Goal: Transaction & Acquisition: Purchase product/service

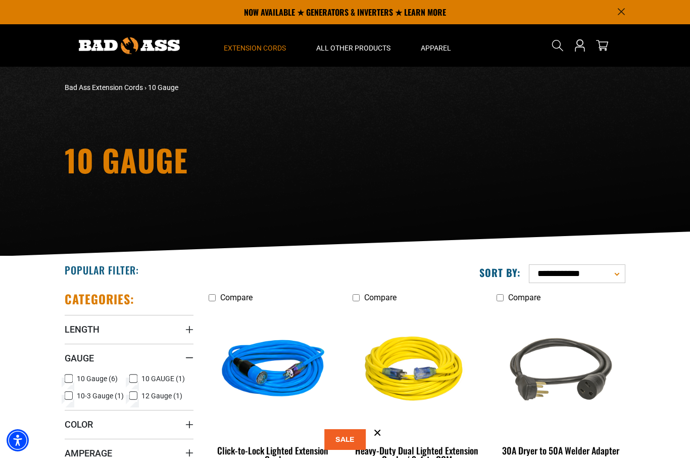
click at [275, 46] on span "Extension Cords" at bounding box center [255, 47] width 62 height 9
click at [352, 50] on span "All Other Products" at bounding box center [353, 47] width 74 height 9
click at [273, 51] on span "Extension Cords" at bounding box center [255, 47] width 62 height 9
click at [269, 53] on summary "Extension Cords" at bounding box center [255, 45] width 92 height 42
click at [257, 51] on span "Extension Cords" at bounding box center [255, 47] width 62 height 9
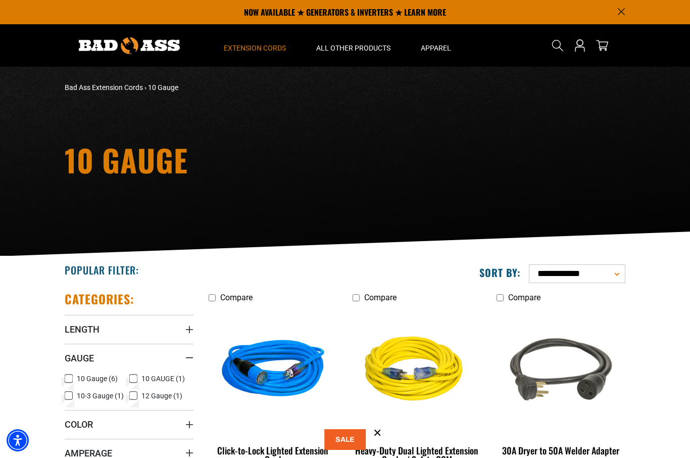
click at [262, 46] on span "Extension Cords" at bounding box center [255, 47] width 62 height 9
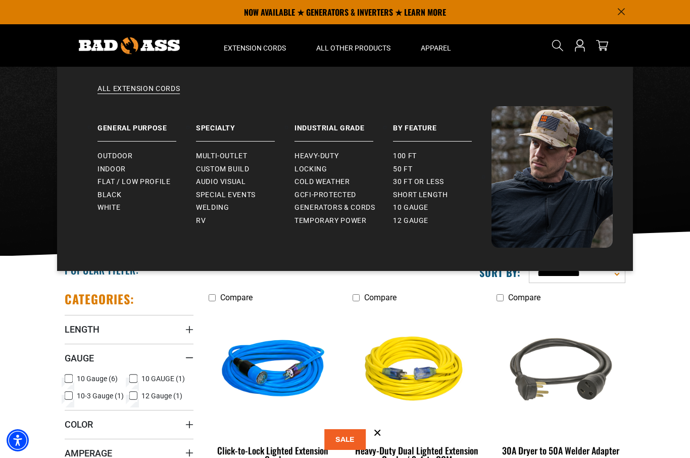
click at [144, 180] on span "Flat / Low Profile" at bounding box center [134, 181] width 73 height 9
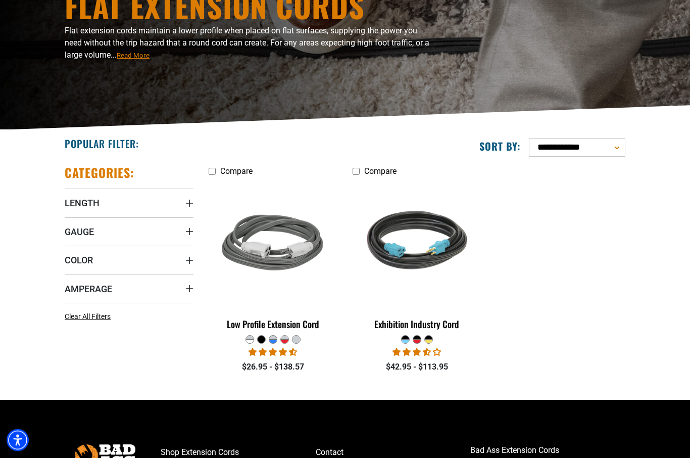
scroll to position [126, 0]
click at [292, 265] on img at bounding box center [273, 244] width 127 height 116
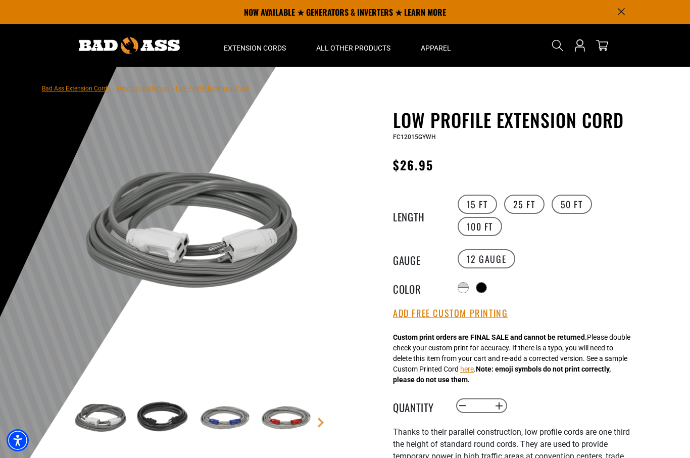
click at [489, 234] on label "100 FT" at bounding box center [480, 226] width 45 height 19
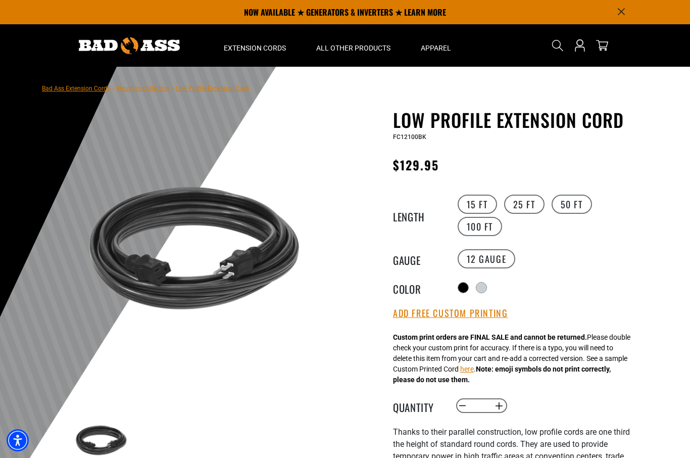
click at [487, 285] on div "Translation missing: en.products.product.variant_sold_out_or_unavailable" at bounding box center [482, 287] width 10 height 10
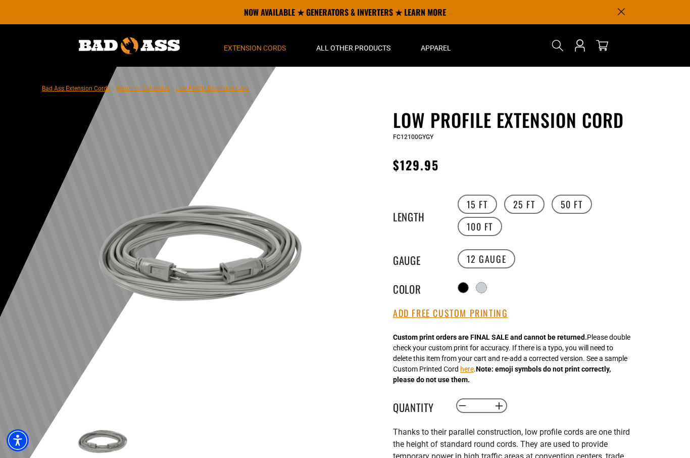
click at [257, 52] on span "Extension Cords" at bounding box center [255, 47] width 62 height 9
click at [271, 47] on span "Extension Cords" at bounding box center [255, 47] width 62 height 9
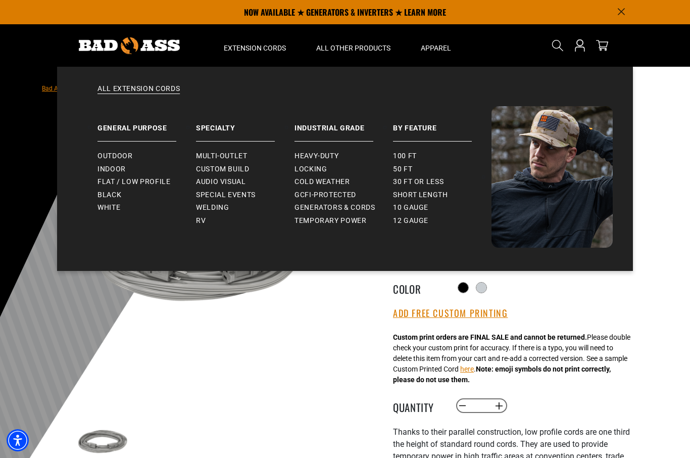
click at [309, 169] on span "Locking" at bounding box center [311, 169] width 32 height 9
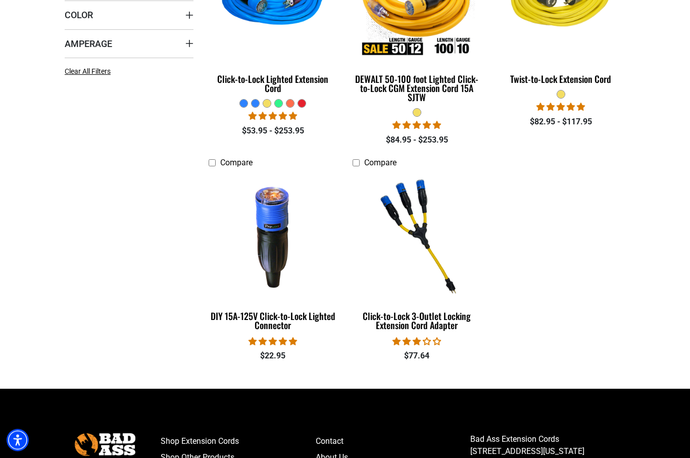
scroll to position [371, 0]
click at [281, 253] on img at bounding box center [273, 235] width 127 height 116
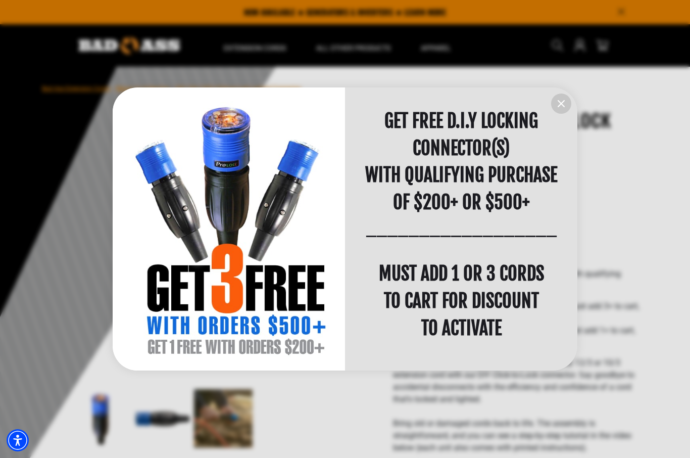
click at [565, 105] on icon "information" at bounding box center [561, 104] width 12 height 12
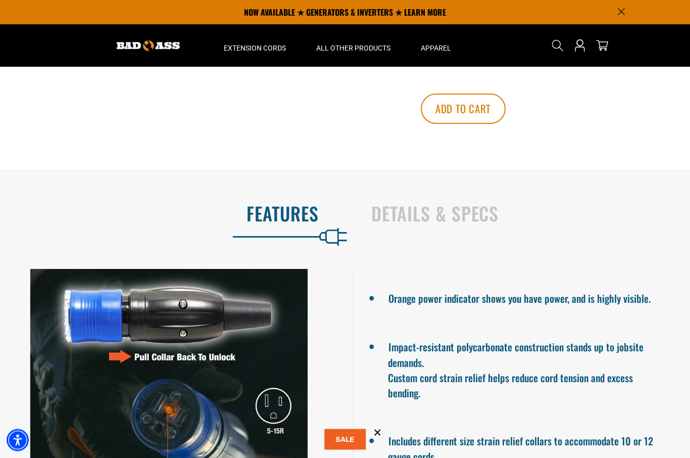
scroll to position [640, 0]
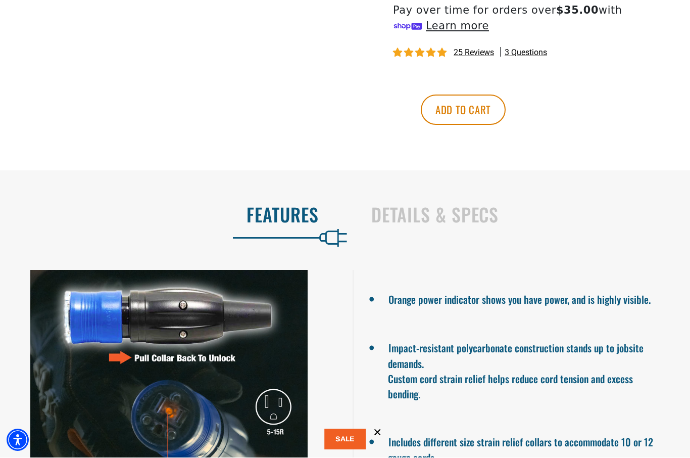
click at [396, 81] on shop-pay-wallet-button at bounding box center [395, 81] width 2 height 10
click at [506, 108] on button "Add to cart" at bounding box center [463, 109] width 85 height 30
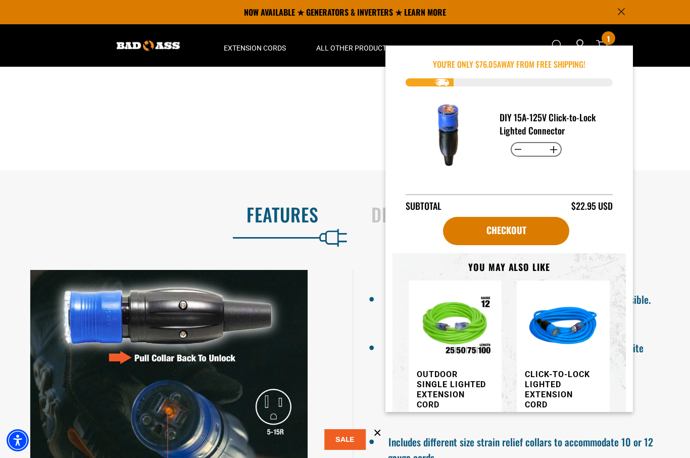
click at [519, 227] on link "Checkout" at bounding box center [506, 231] width 126 height 28
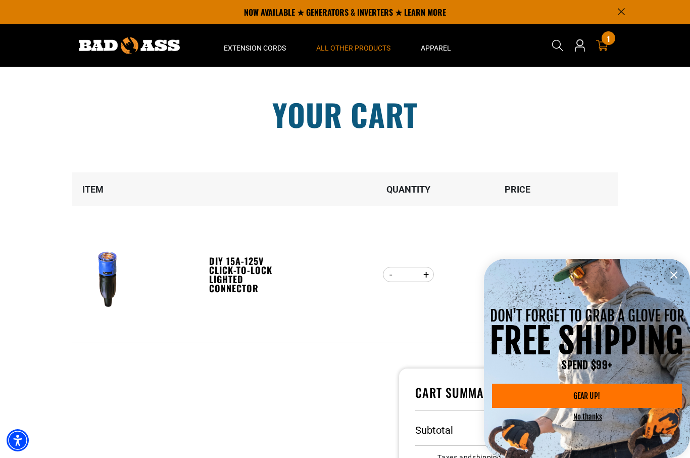
click at [357, 51] on span "All Other Products" at bounding box center [353, 47] width 74 height 9
click at [370, 53] on summary "All Other Products" at bounding box center [353, 45] width 105 height 42
click at [363, 54] on summary "All Other Products" at bounding box center [353, 45] width 105 height 42
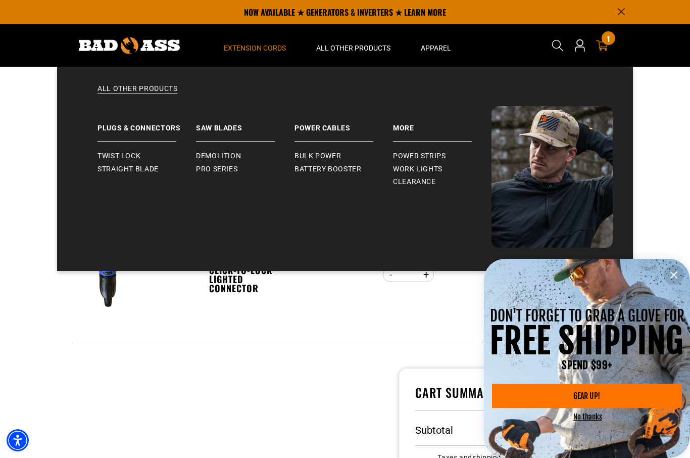
click at [284, 51] on span "Extension Cords" at bounding box center [255, 47] width 62 height 9
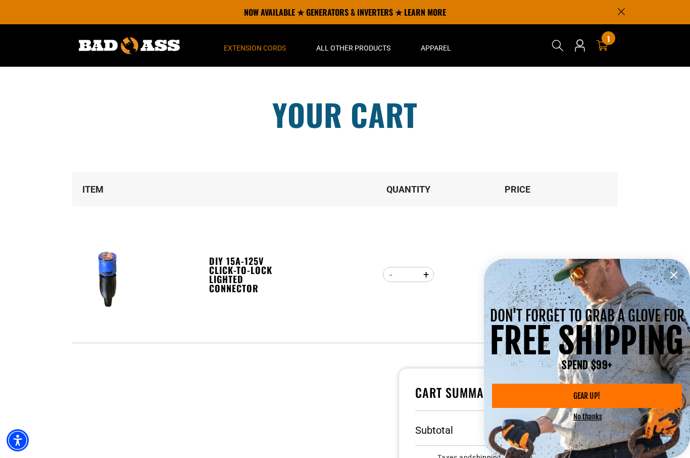
click at [280, 46] on span "Extension Cords" at bounding box center [255, 47] width 62 height 9
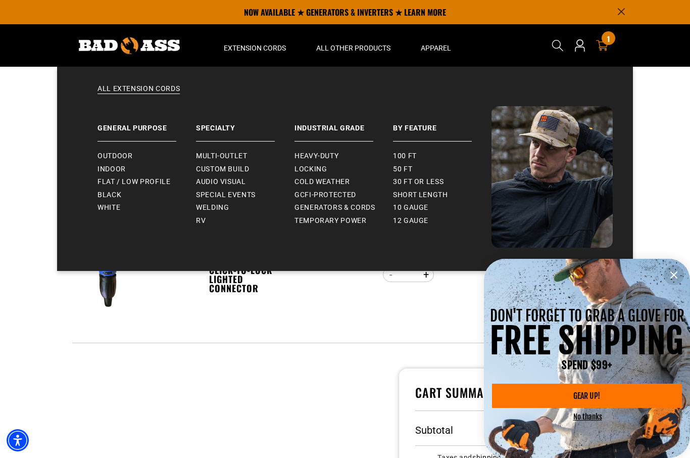
click at [349, 221] on span "Temporary Power" at bounding box center [331, 220] width 72 height 9
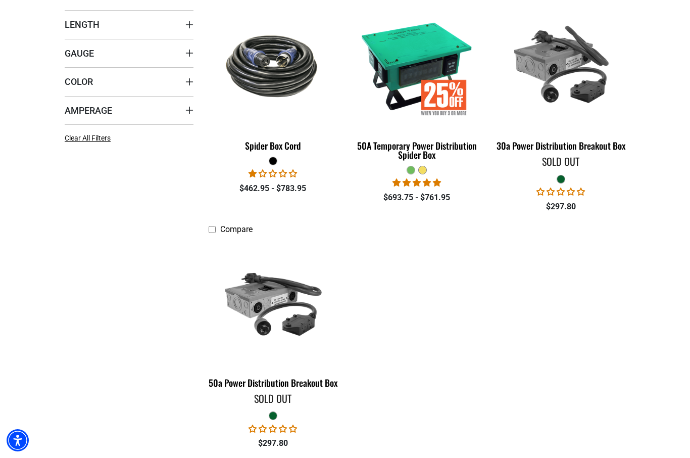
scroll to position [306, 0]
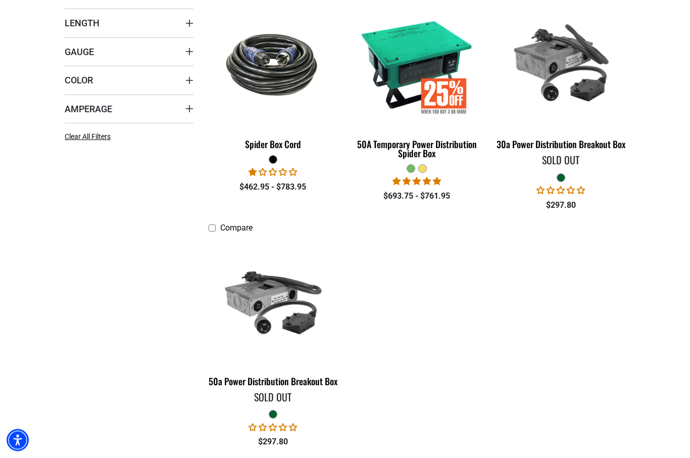
click at [279, 302] on img at bounding box center [273, 301] width 127 height 116
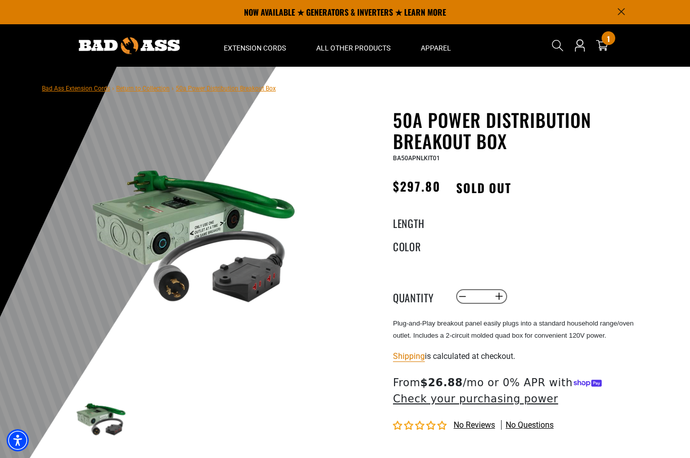
click at [263, 249] on img at bounding box center [194, 233] width 244 height 244
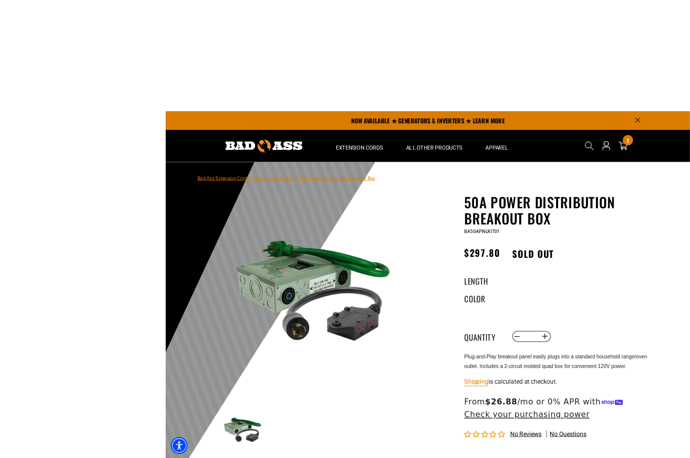
scroll to position [13, 0]
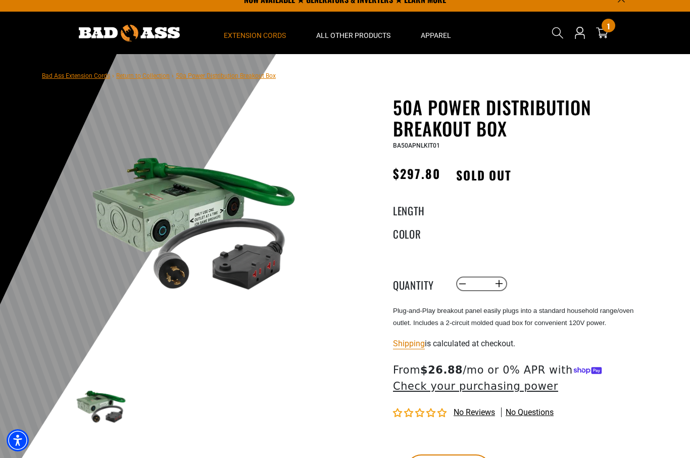
click at [260, 37] on span "Extension Cords" at bounding box center [255, 35] width 62 height 9
click at [256, 41] on summary "Extension Cords" at bounding box center [255, 33] width 92 height 42
click at [280, 31] on span "Extension Cords" at bounding box center [255, 35] width 62 height 9
click at [268, 32] on span "Extension Cords" at bounding box center [255, 35] width 62 height 9
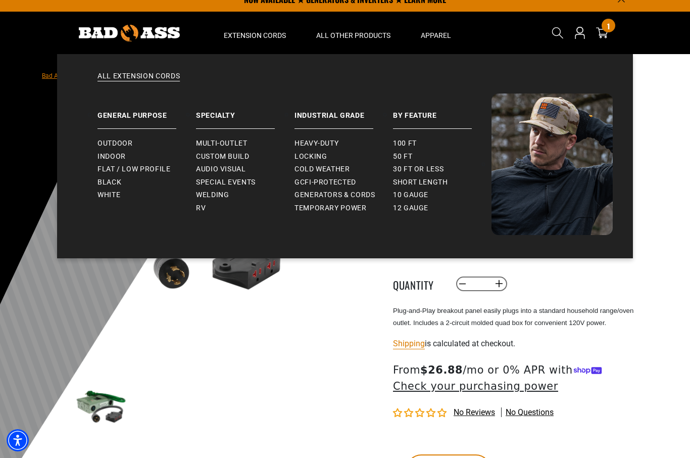
click at [334, 178] on span "GCFI-Protected" at bounding box center [326, 182] width 62 height 9
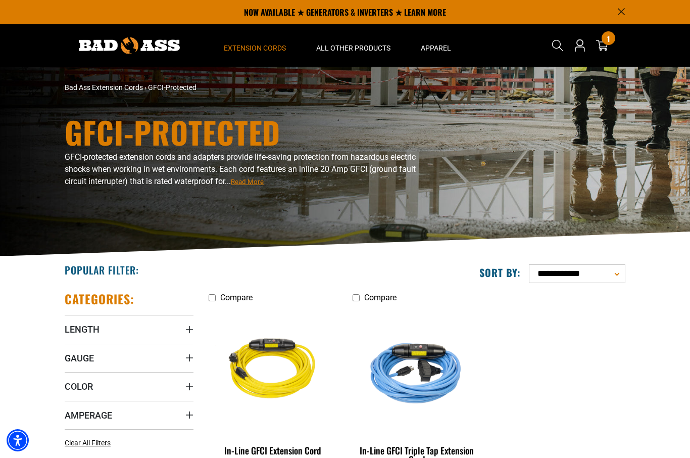
click at [611, 43] on div "1 1 item" at bounding box center [609, 38] width 14 height 14
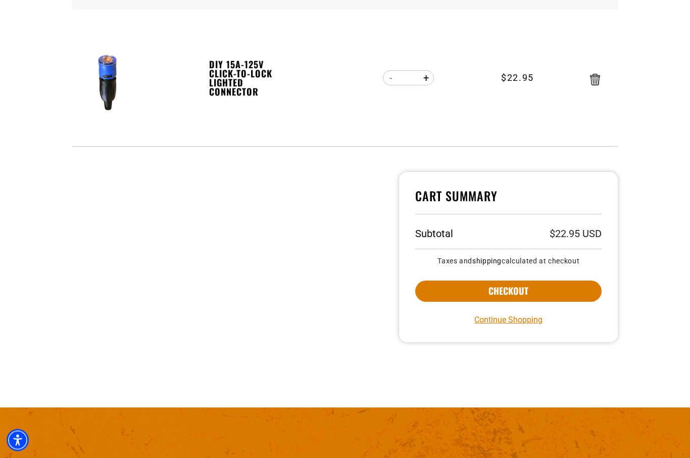
scroll to position [197, 0]
click at [555, 287] on button "Checkout" at bounding box center [508, 290] width 186 height 21
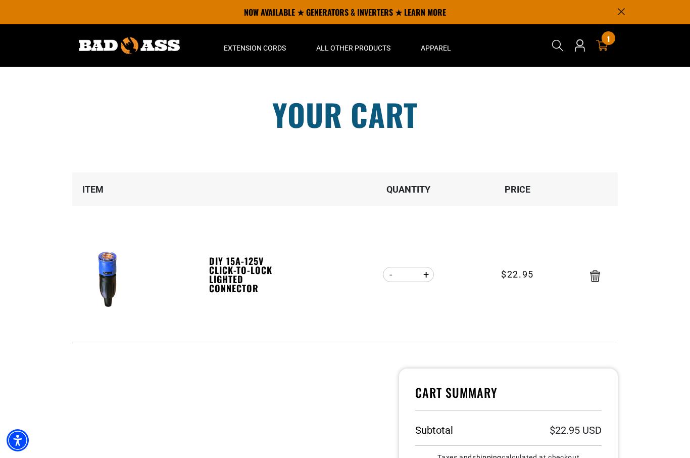
click at [390, 277] on button "Decrease quantity for DIY 15A-125V Click-to-Lock Lighted Connector" at bounding box center [391, 274] width 16 height 17
type input "*"
